Goal: Navigation & Orientation: Find specific page/section

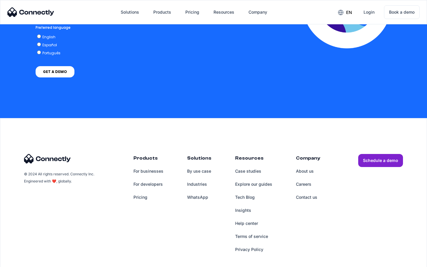
scroll to position [1206, 0]
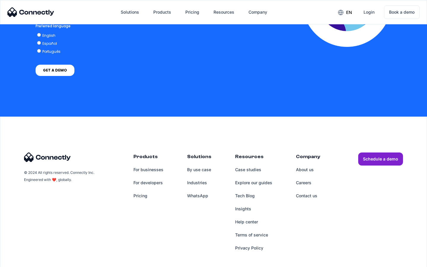
scroll to position [1296, 0]
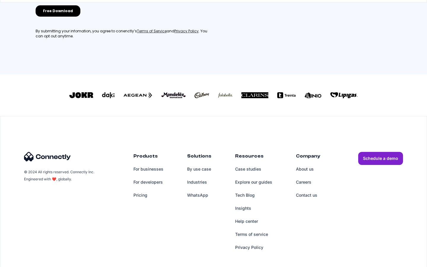
scroll to position [155, 0]
